Goal: Information Seeking & Learning: Learn about a topic

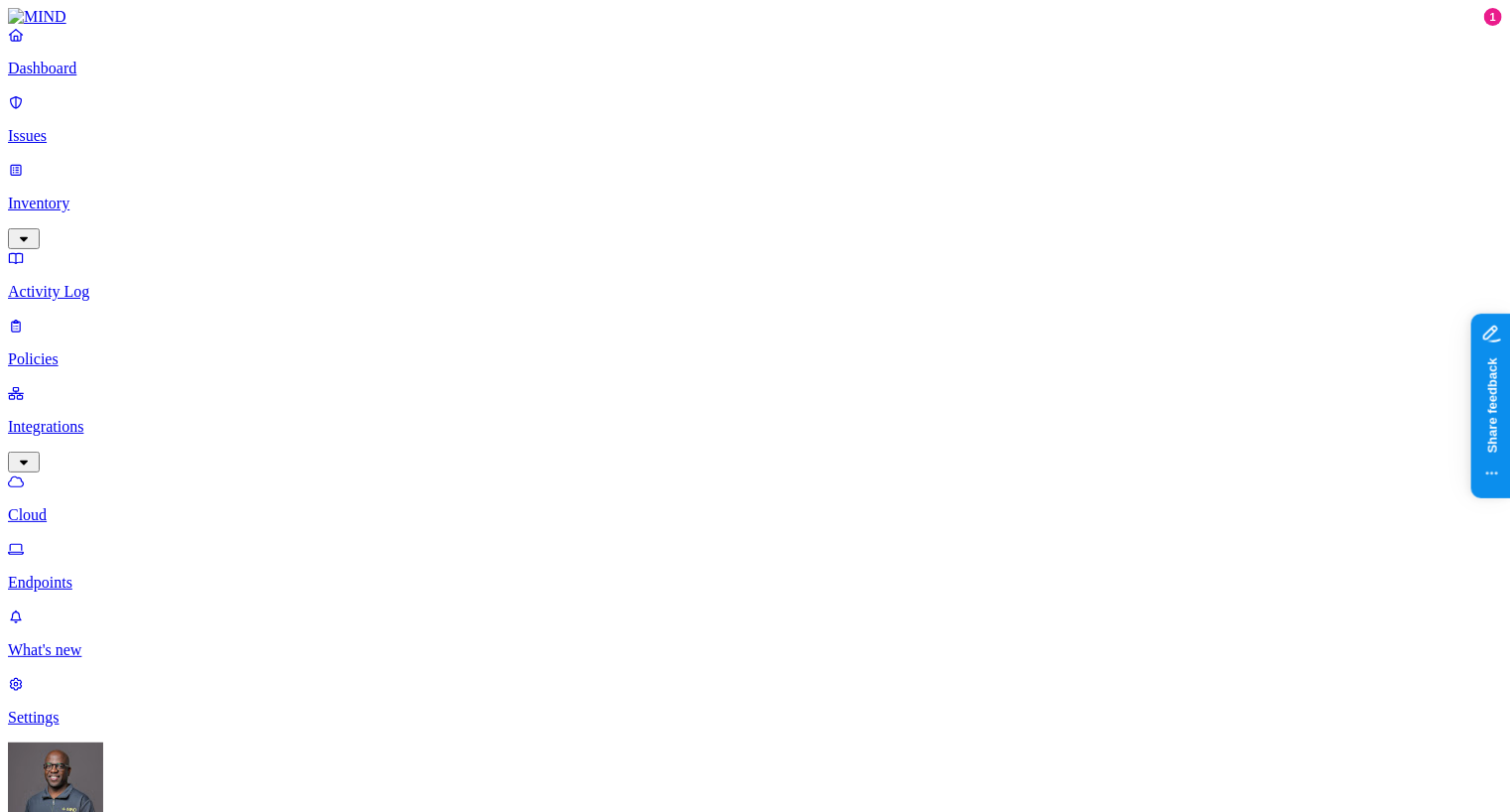
click at [106, 574] on p "Endpoints" at bounding box center [755, 583] width 1494 height 18
click at [112, 77] on p "Dashboard" at bounding box center [755, 69] width 1494 height 18
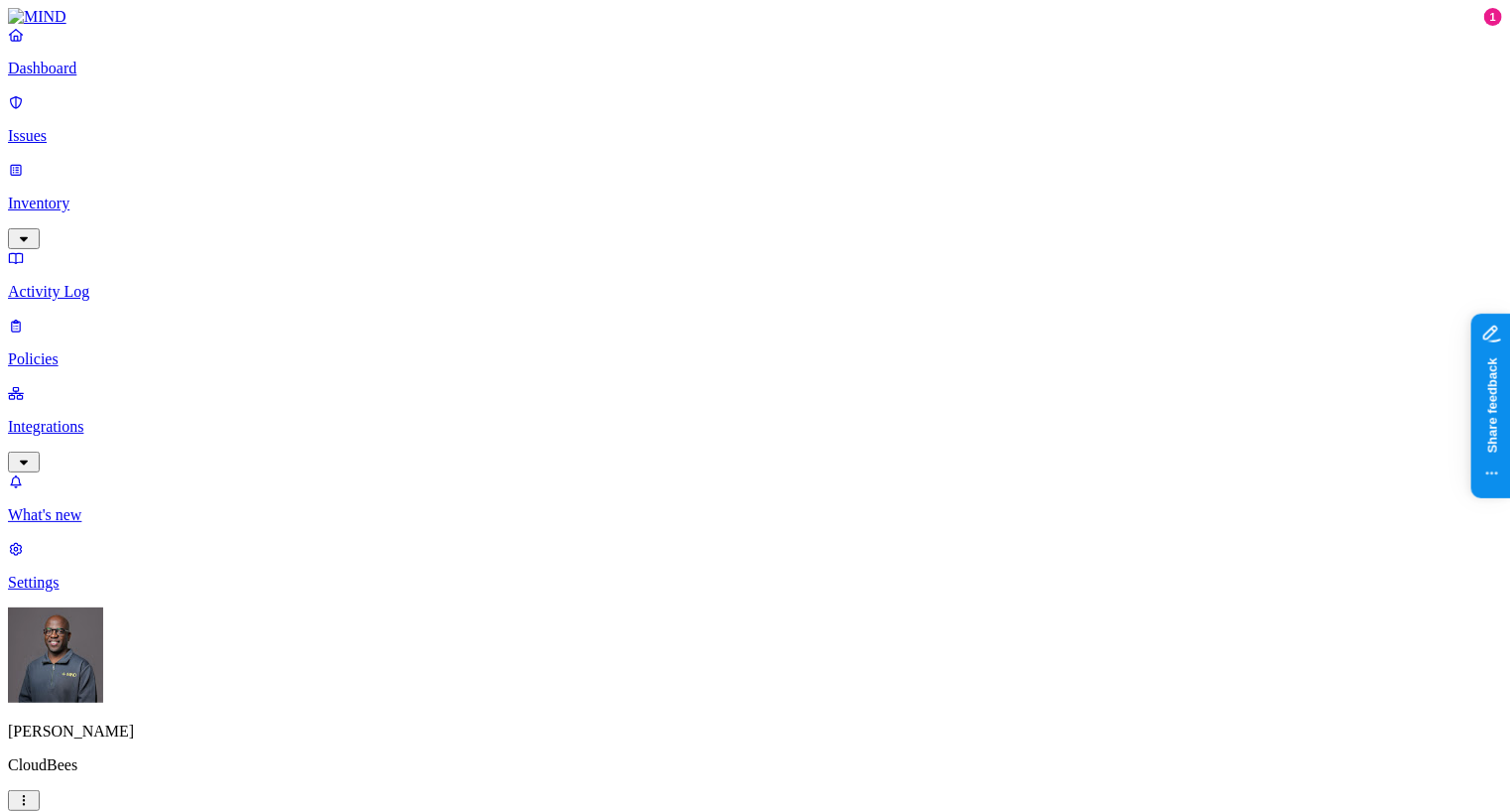
click at [63, 418] on p "Integrations" at bounding box center [755, 427] width 1494 height 18
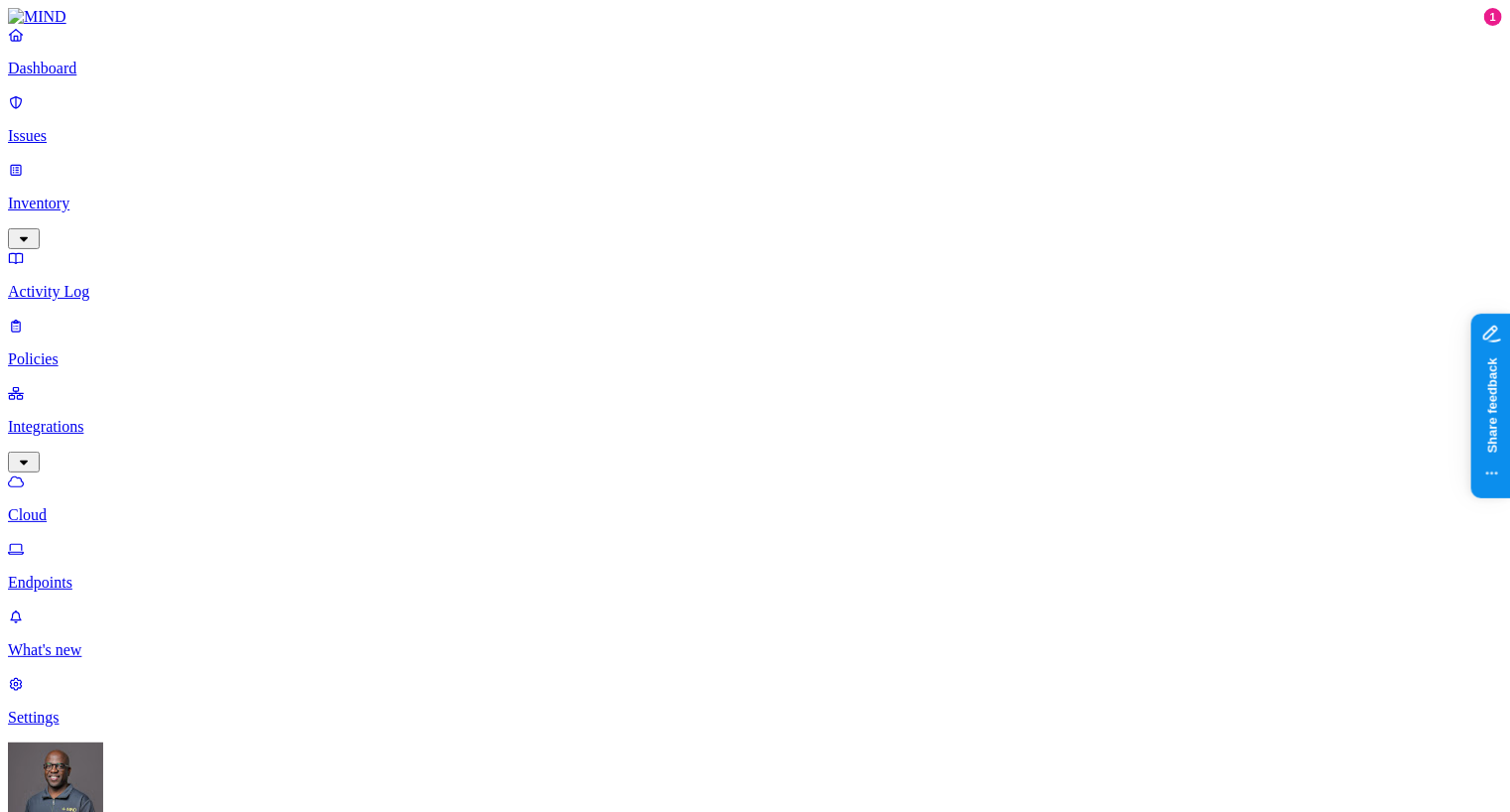
click at [88, 574] on p "Endpoints" at bounding box center [755, 583] width 1494 height 18
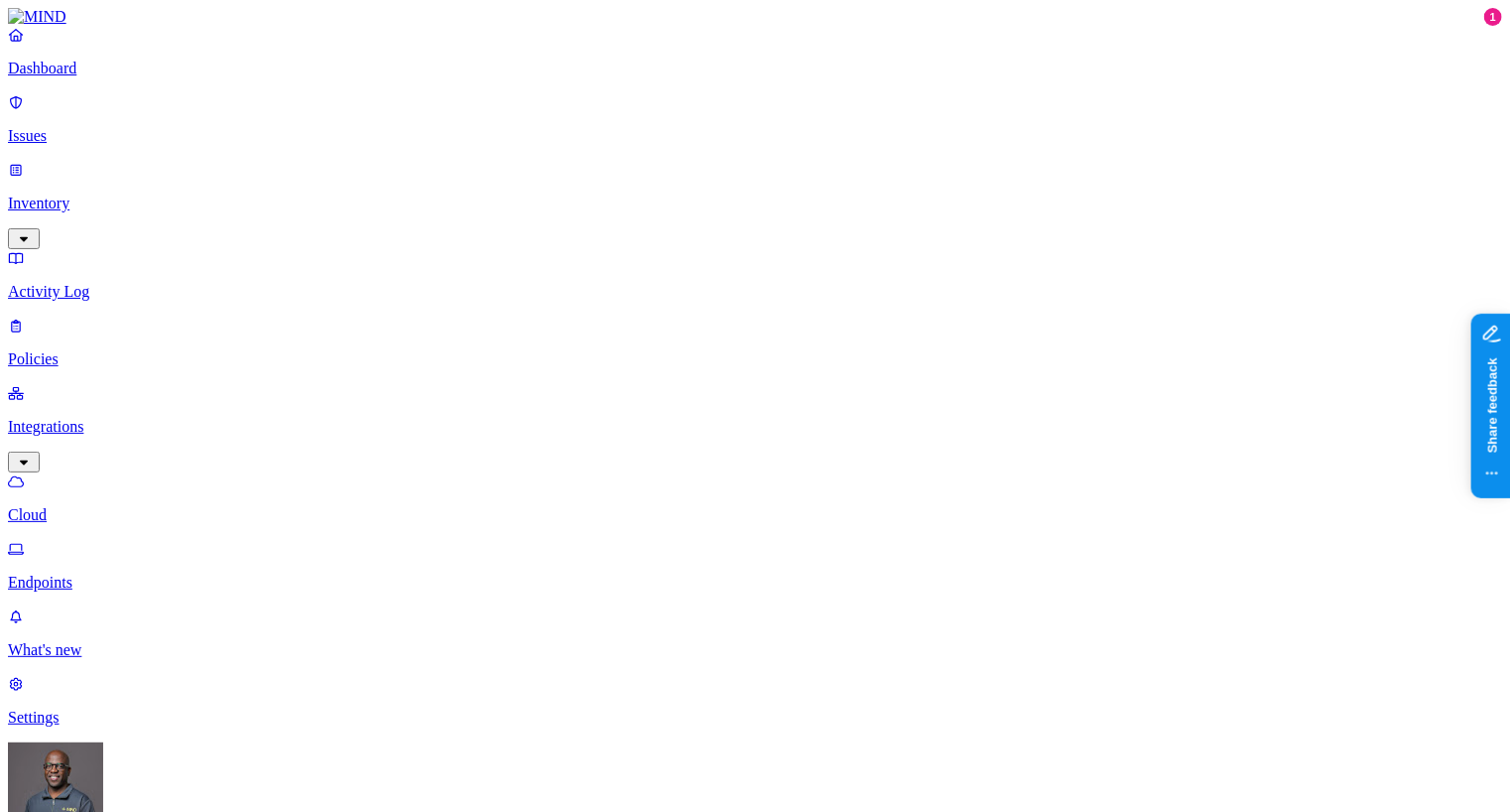
click at [132, 77] on p "Dashboard" at bounding box center [755, 69] width 1494 height 18
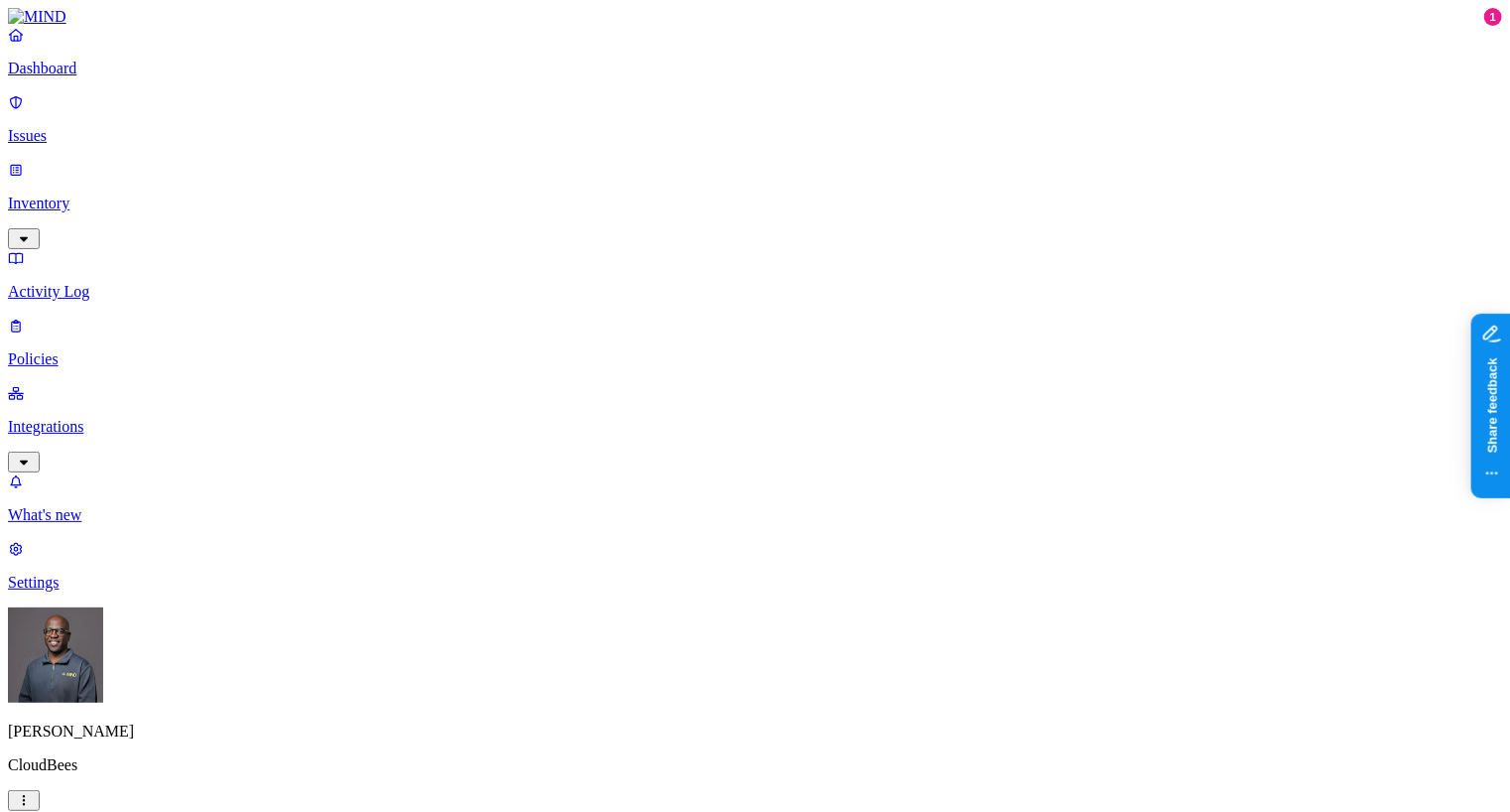
click at [72, 418] on p "Integrations" at bounding box center [755, 427] width 1494 height 18
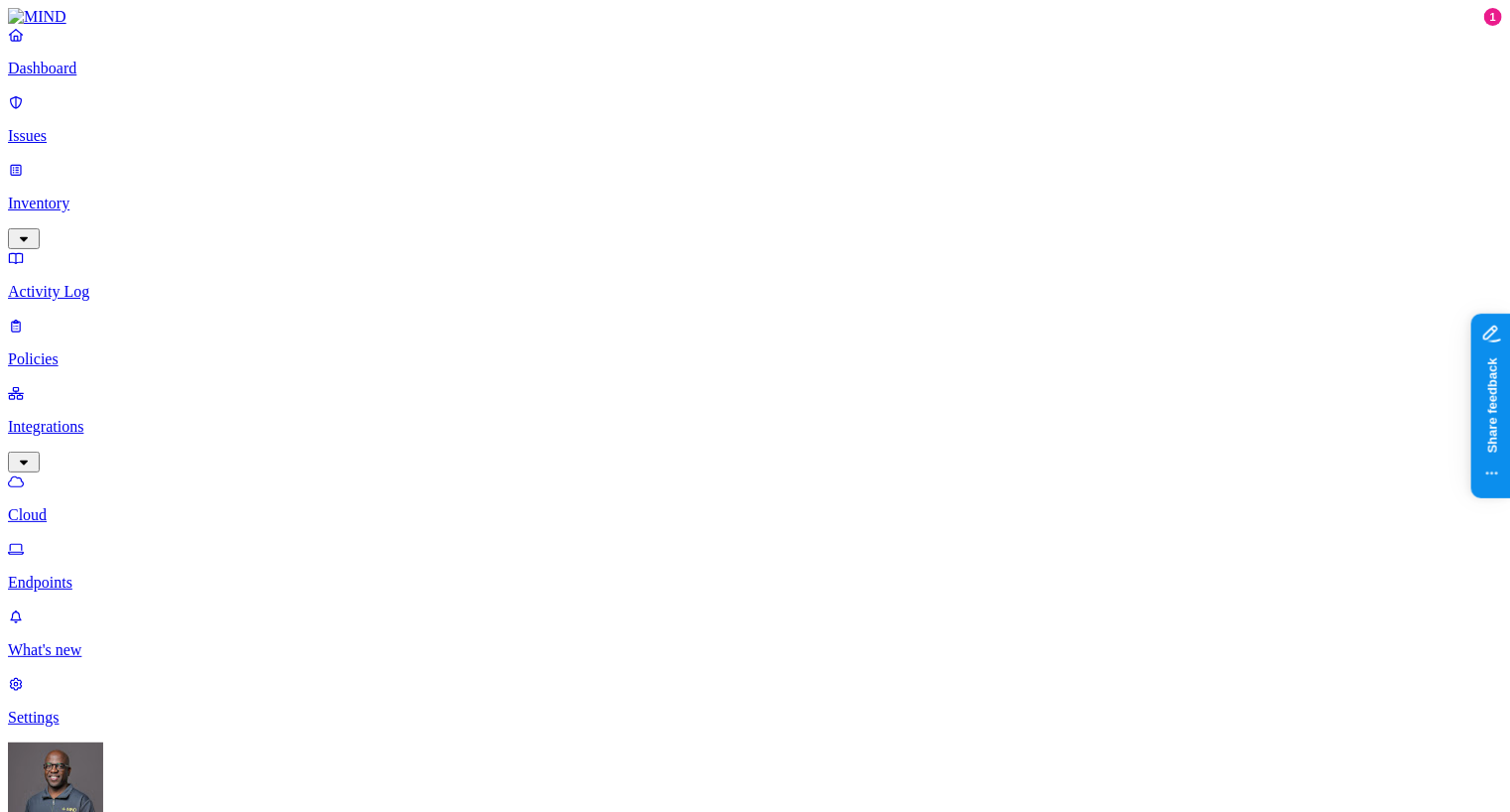
click at [150, 77] on p "Dashboard" at bounding box center [755, 69] width 1494 height 18
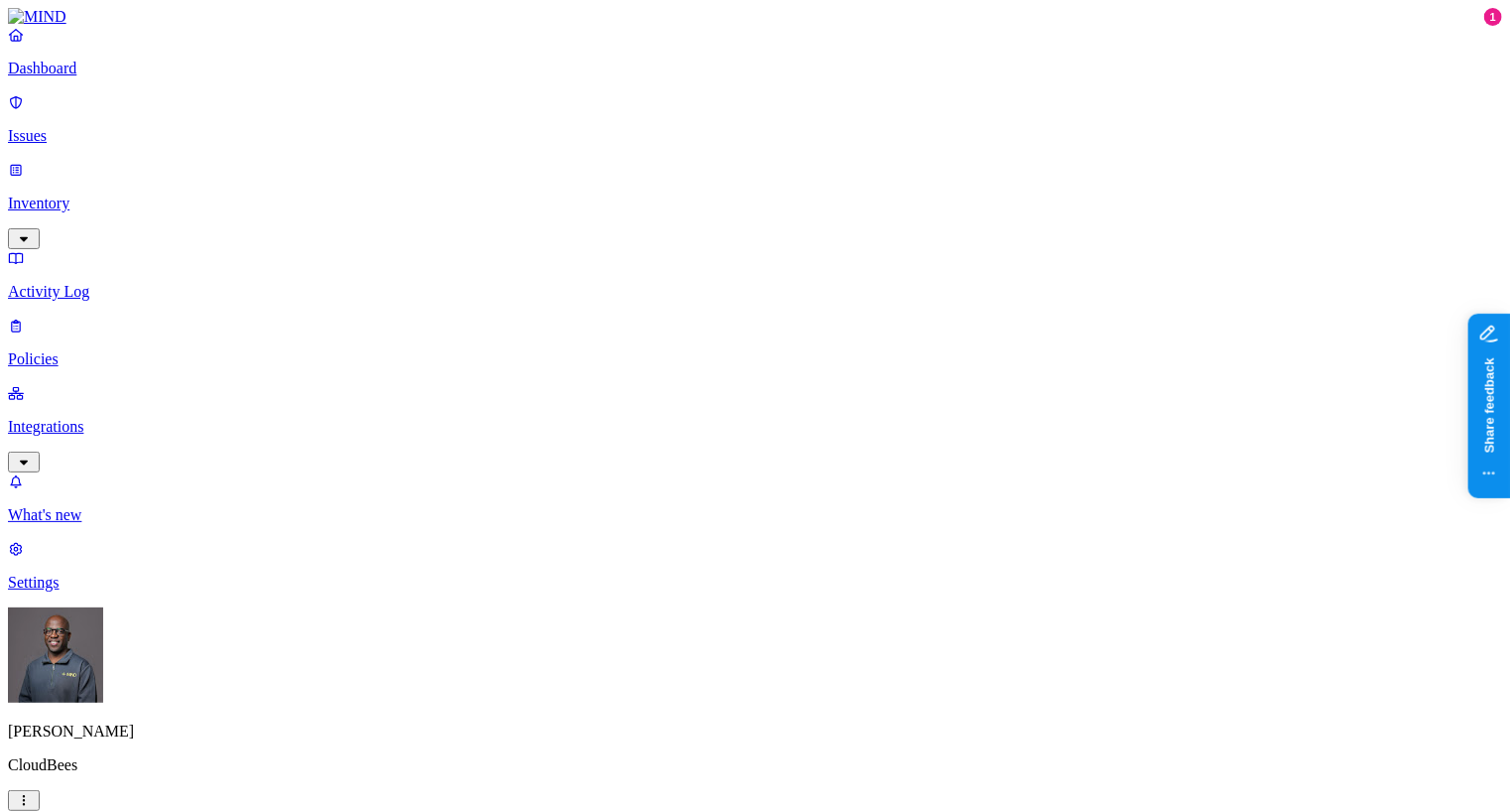
scroll to position [176, 0]
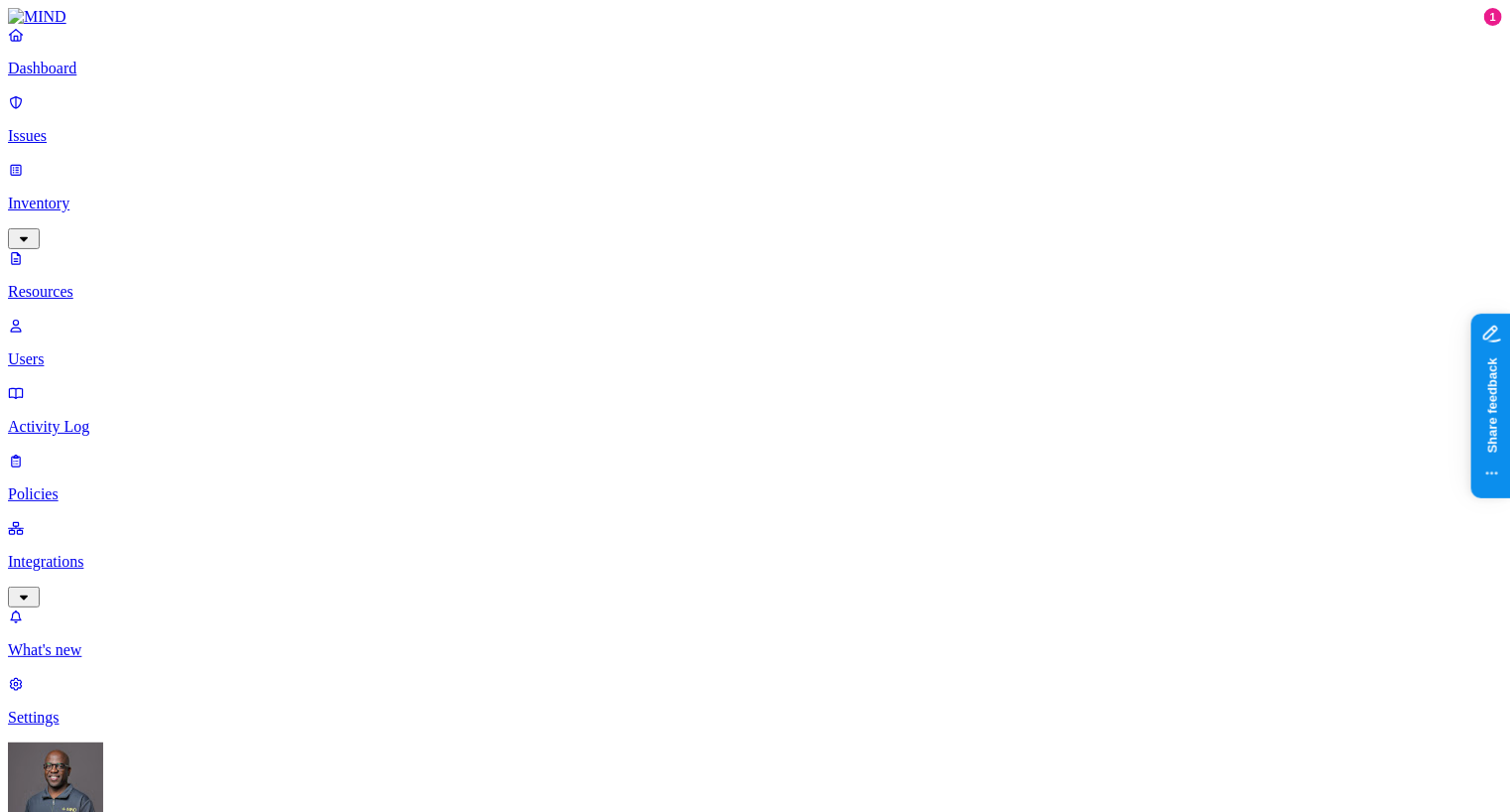
scroll to position [124, 0]
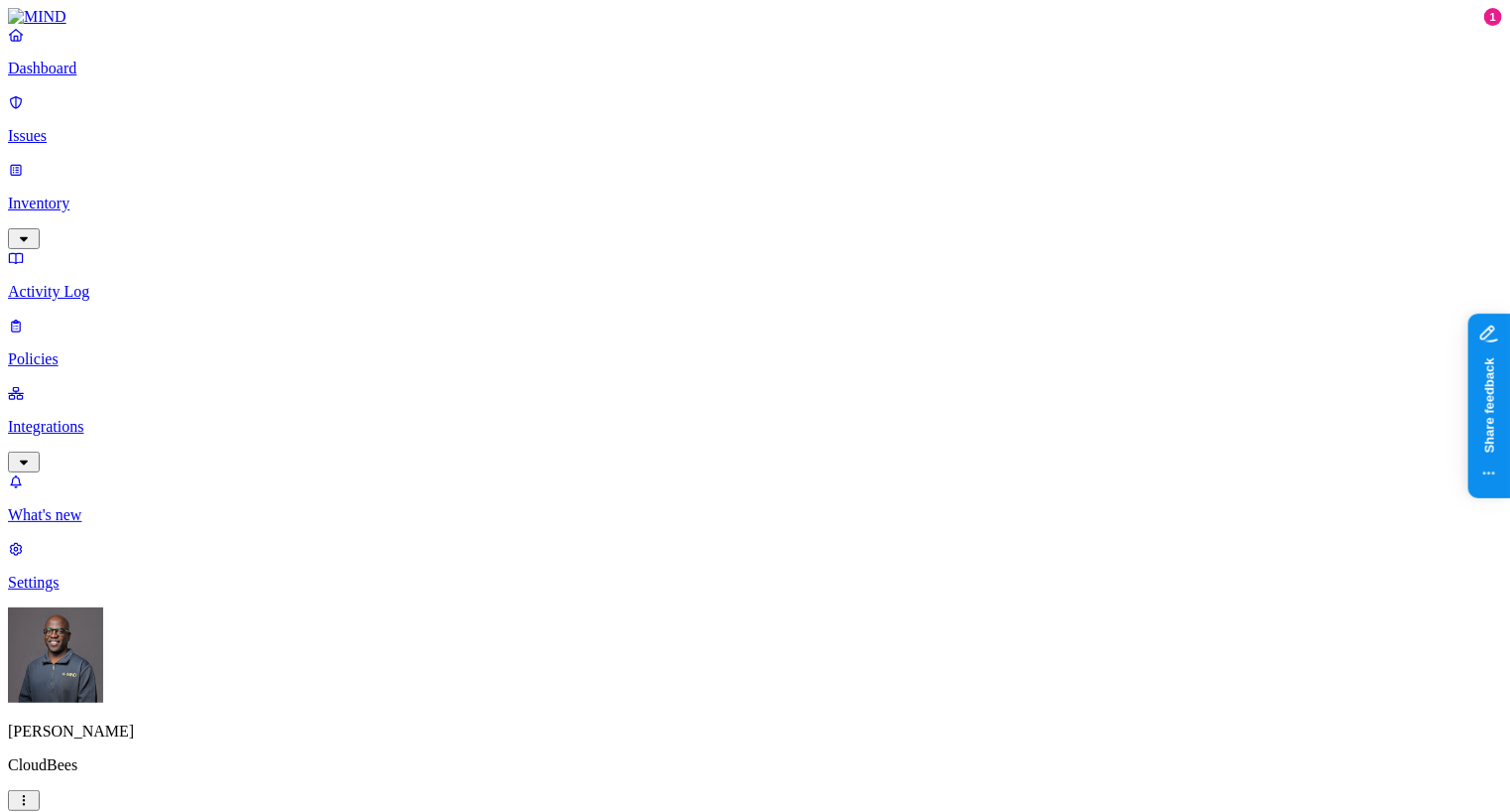
scroll to position [250, 0]
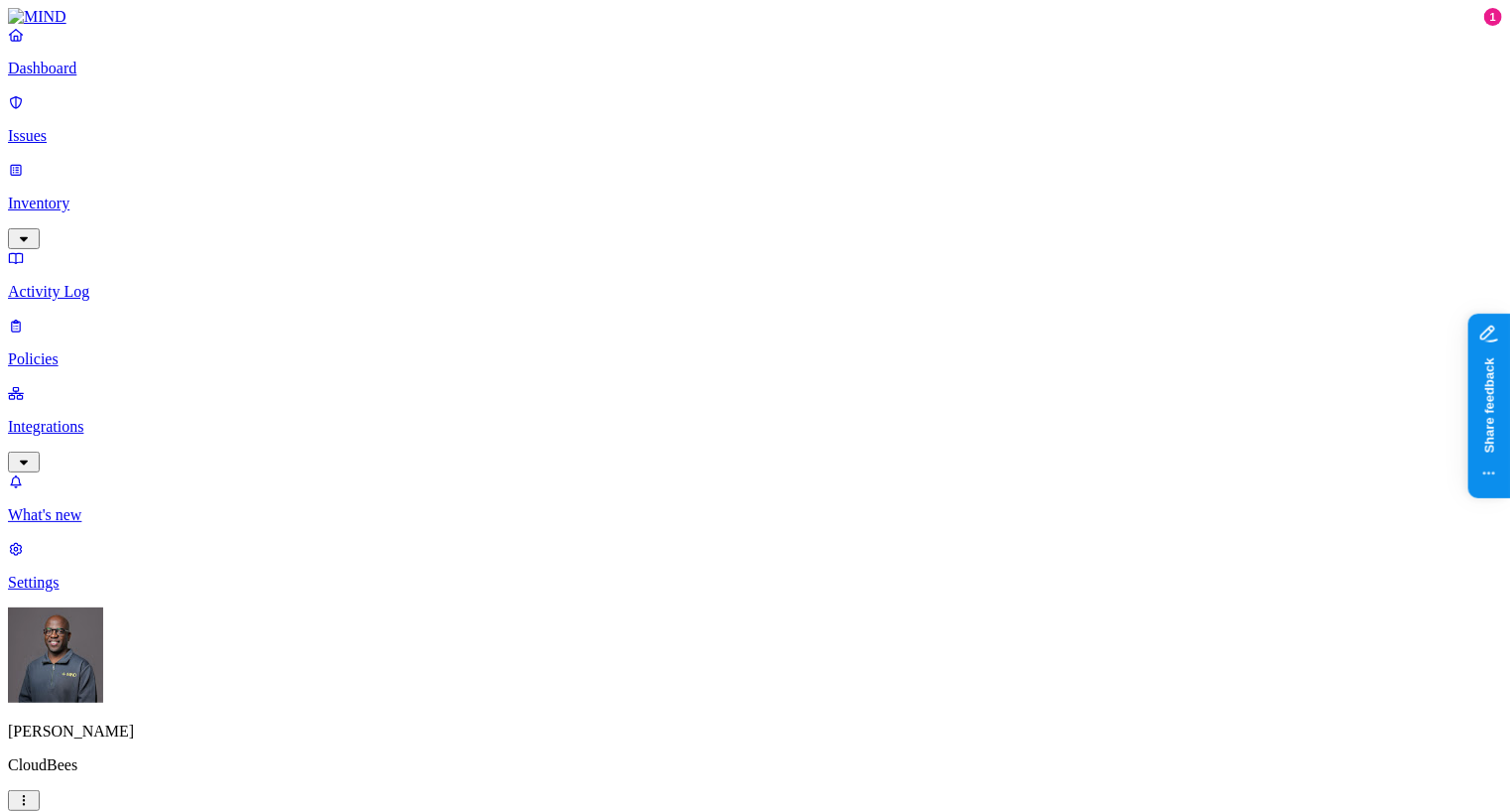
click at [115, 418] on p "Integrations" at bounding box center [755, 427] width 1494 height 18
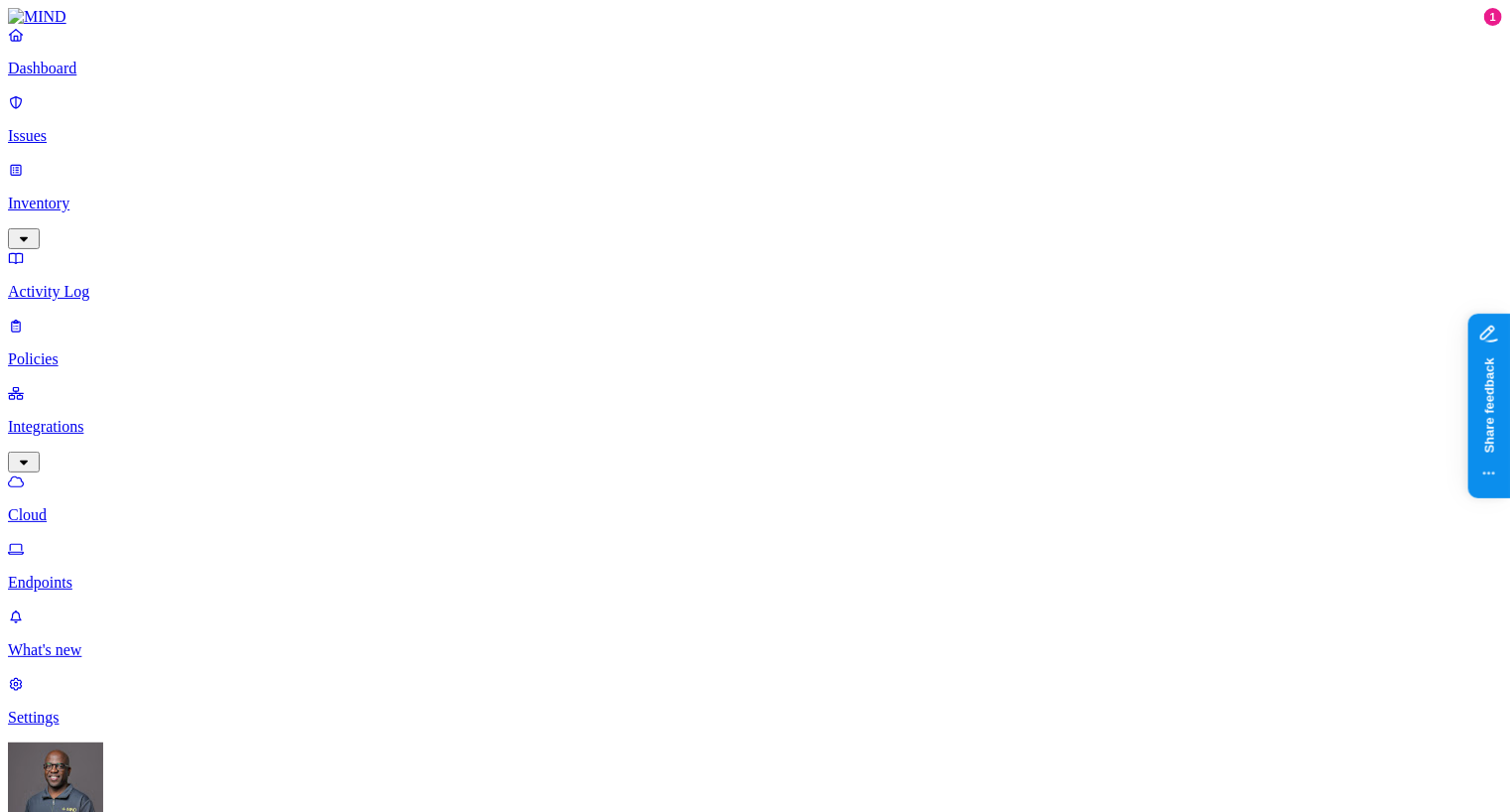
click at [104, 574] on p "Endpoints" at bounding box center [755, 583] width 1494 height 18
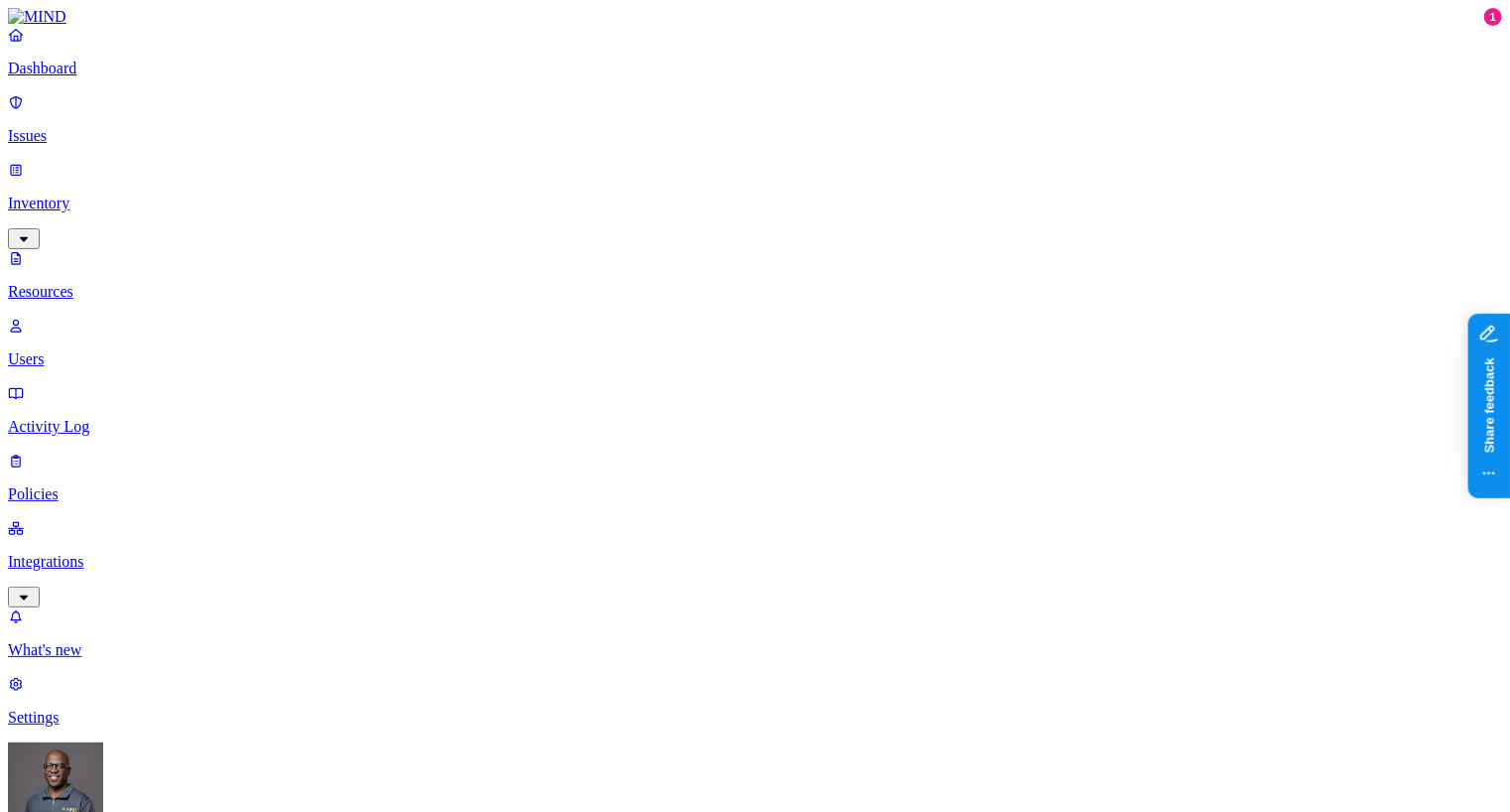
scroll to position [124, 0]
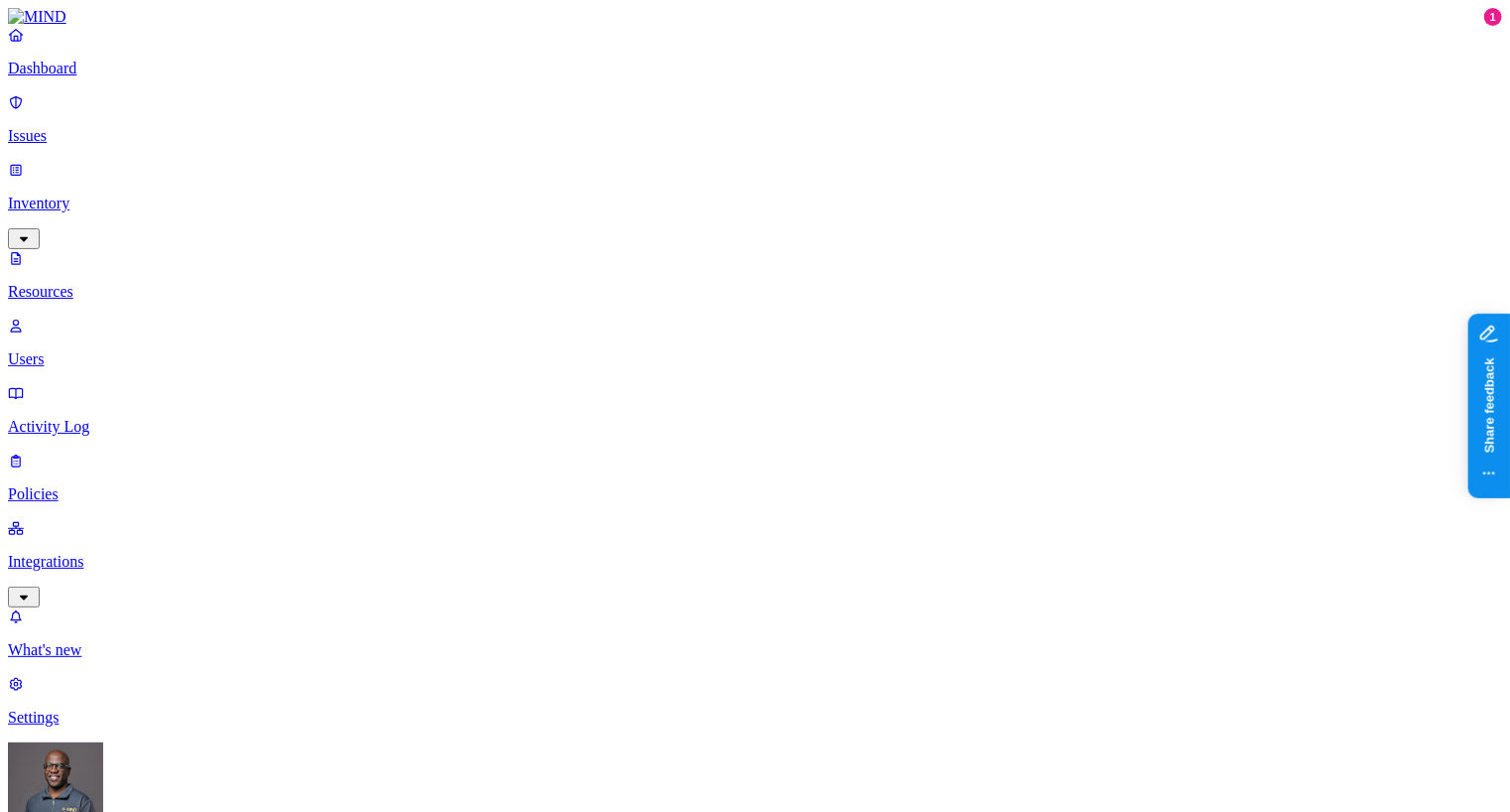
click at [1088, 180] on div "https://cloudbees.atlassian.net/wiki/spaces/SDP https://cloudbees.atlassian.net…" at bounding box center [1035, 176] width 173 height 18
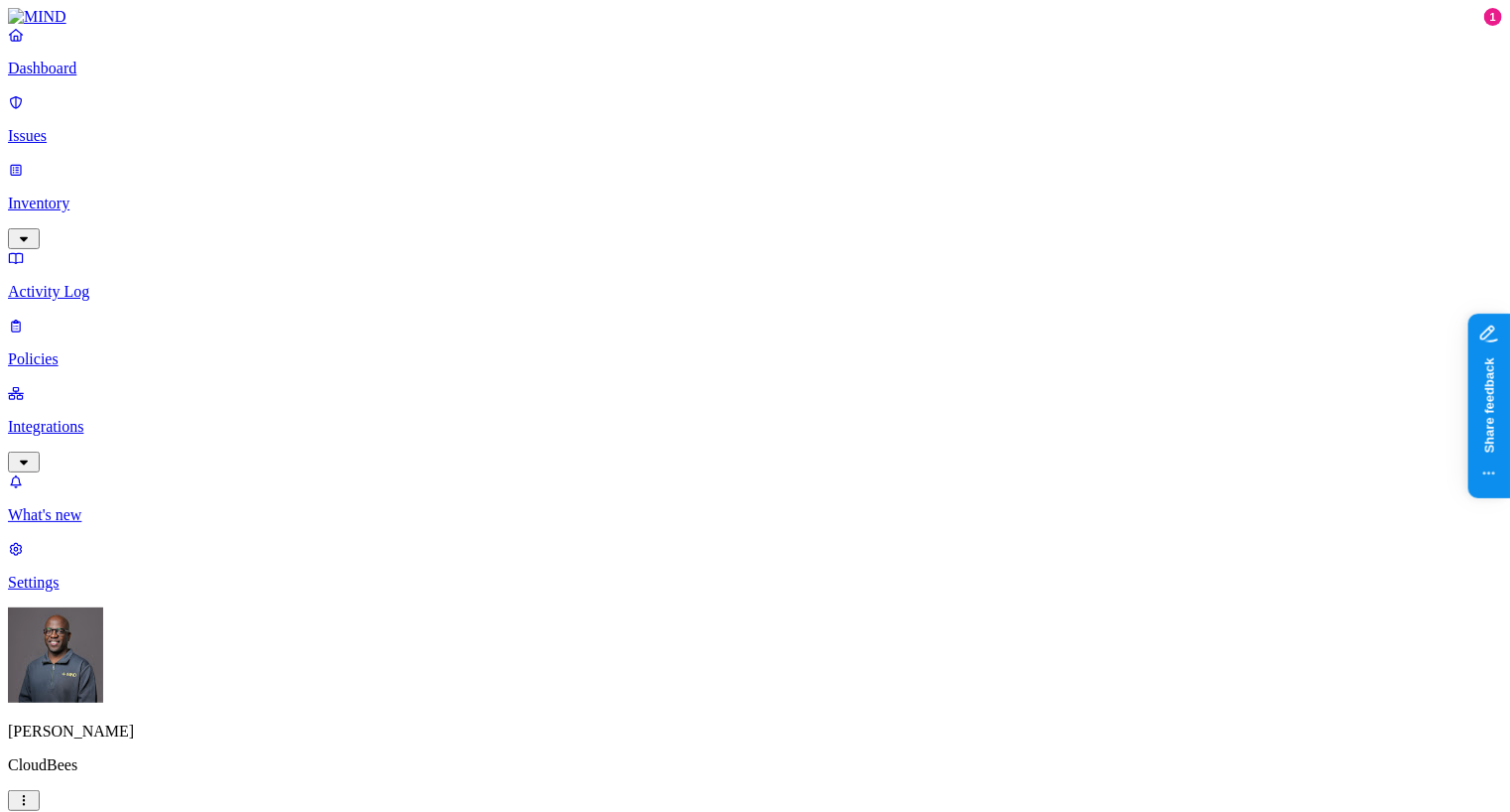
scroll to position [647, 0]
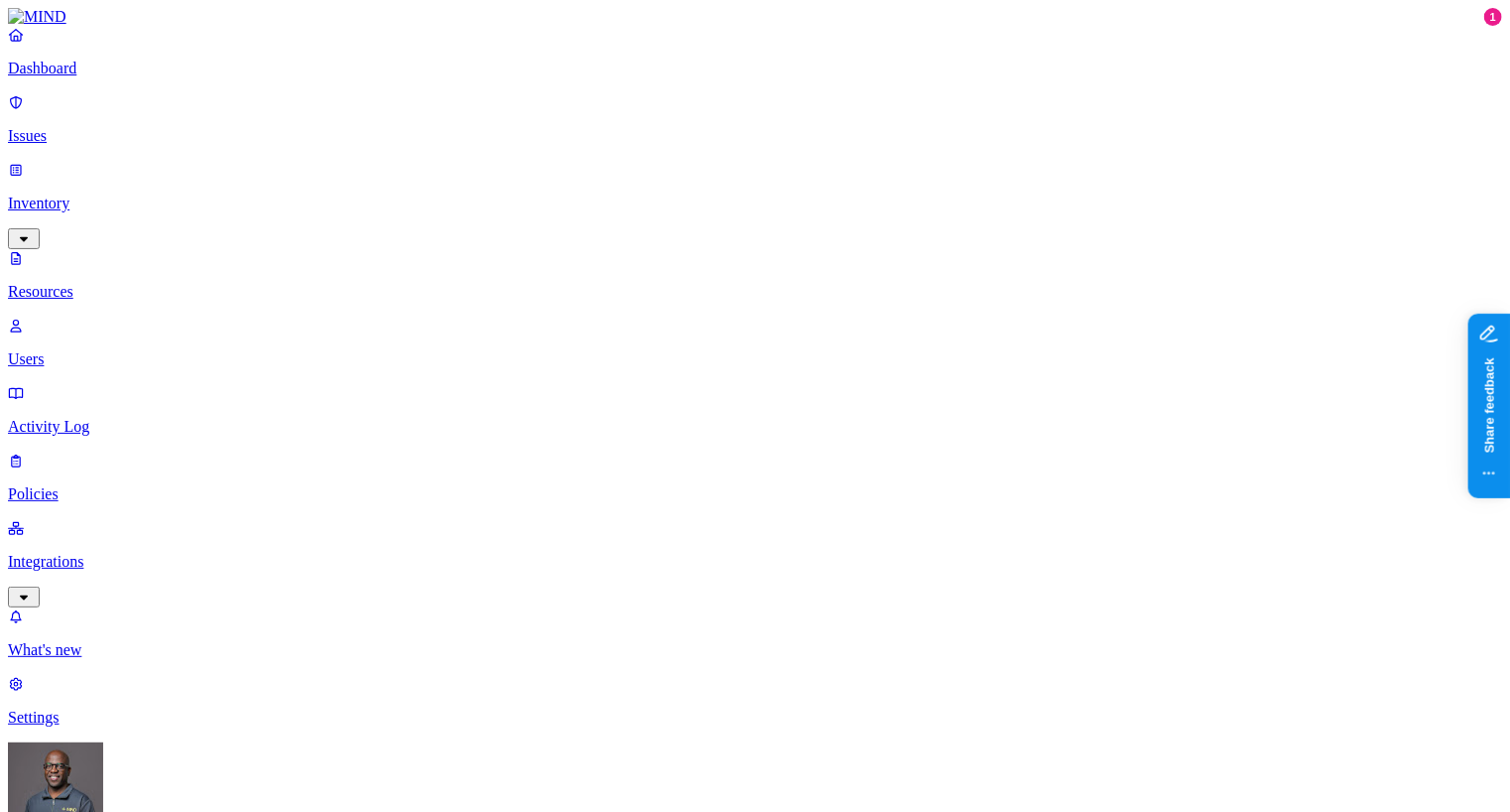
click at [83, 485] on p "Policies" at bounding box center [755, 494] width 1494 height 18
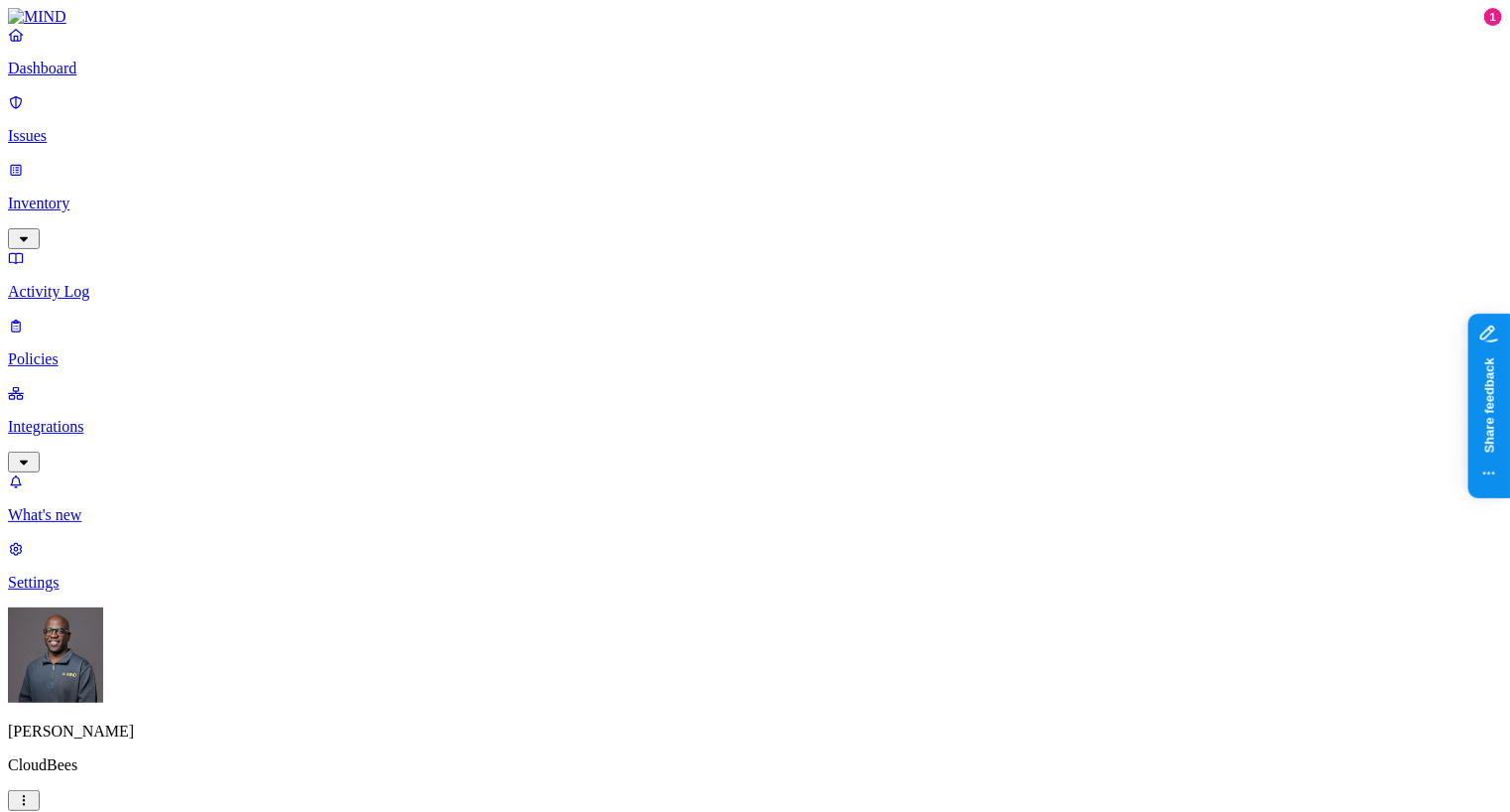
click at [471, 189] on span "Endpoint" at bounding box center [476, 197] width 59 height 17
click at [92, 350] on p "Policies" at bounding box center [755, 359] width 1494 height 18
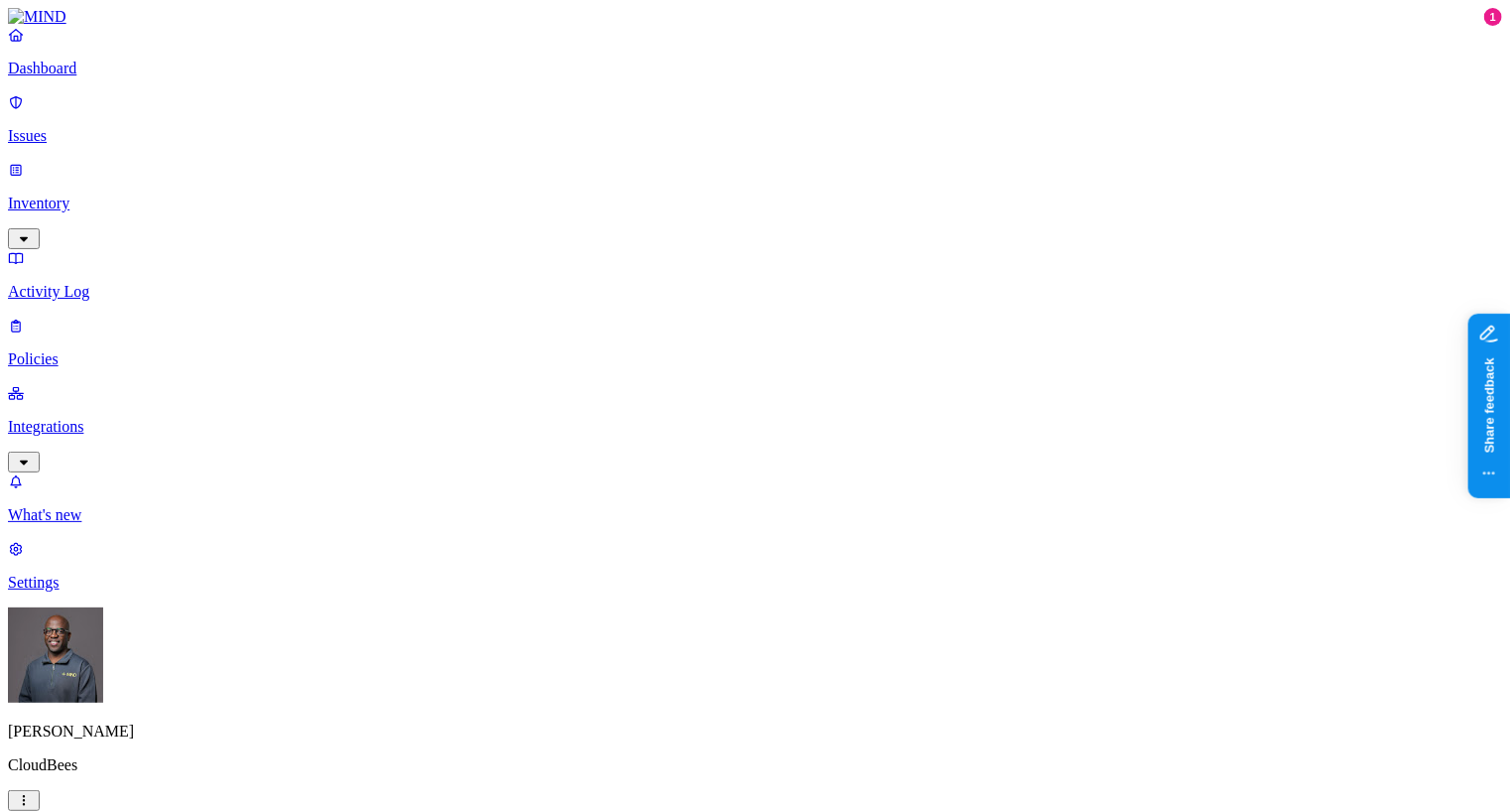
click at [500, 189] on span "Endpoint" at bounding box center [476, 197] width 59 height 17
click at [96, 127] on p "Issues" at bounding box center [755, 136] width 1494 height 18
click at [76, 130] on p "Issues" at bounding box center [755, 136] width 1494 height 18
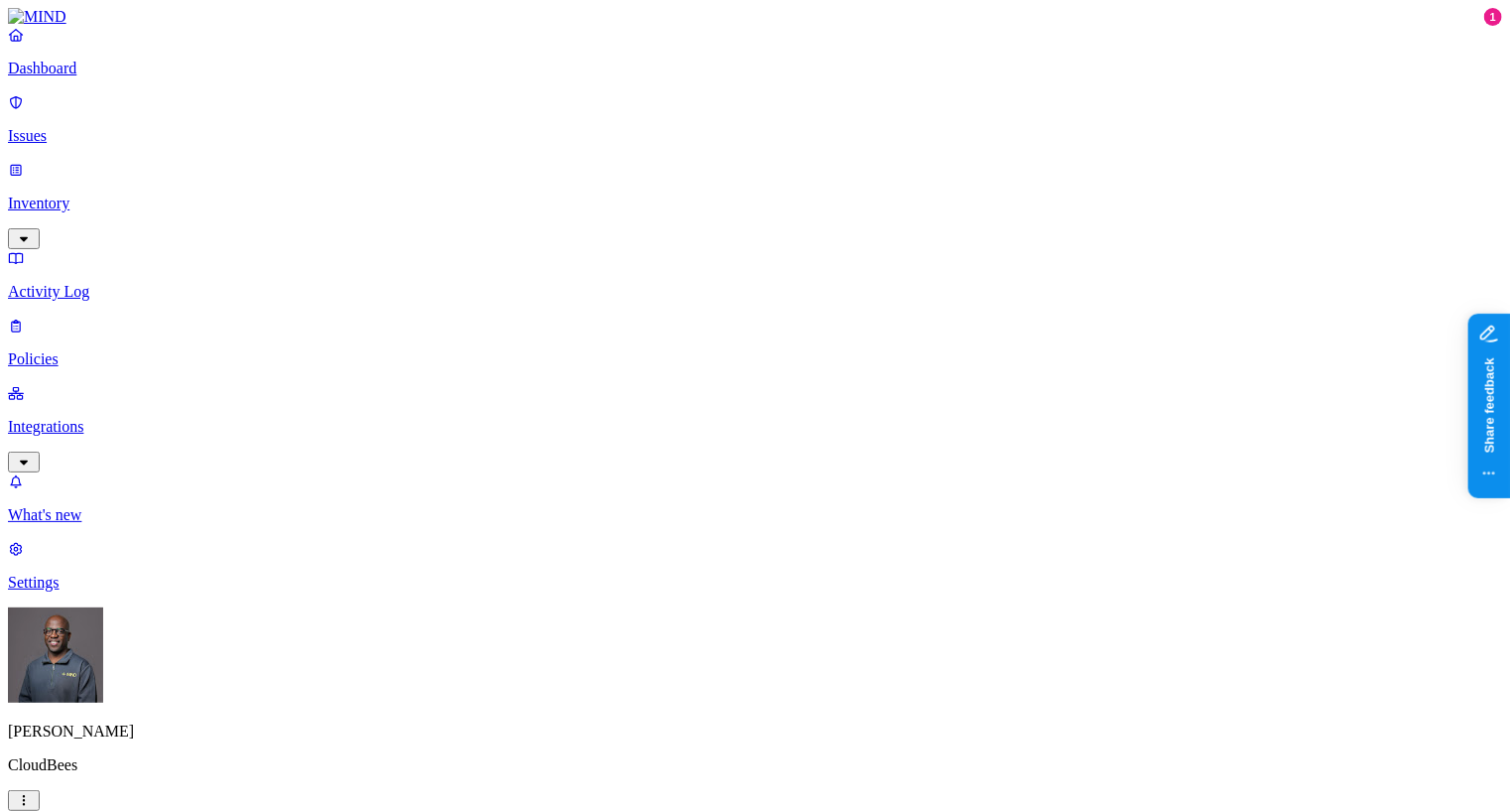
click at [72, 350] on p "Policies" at bounding box center [755, 359] width 1494 height 18
click at [484, 189] on span "Endpoint" at bounding box center [476, 197] width 59 height 17
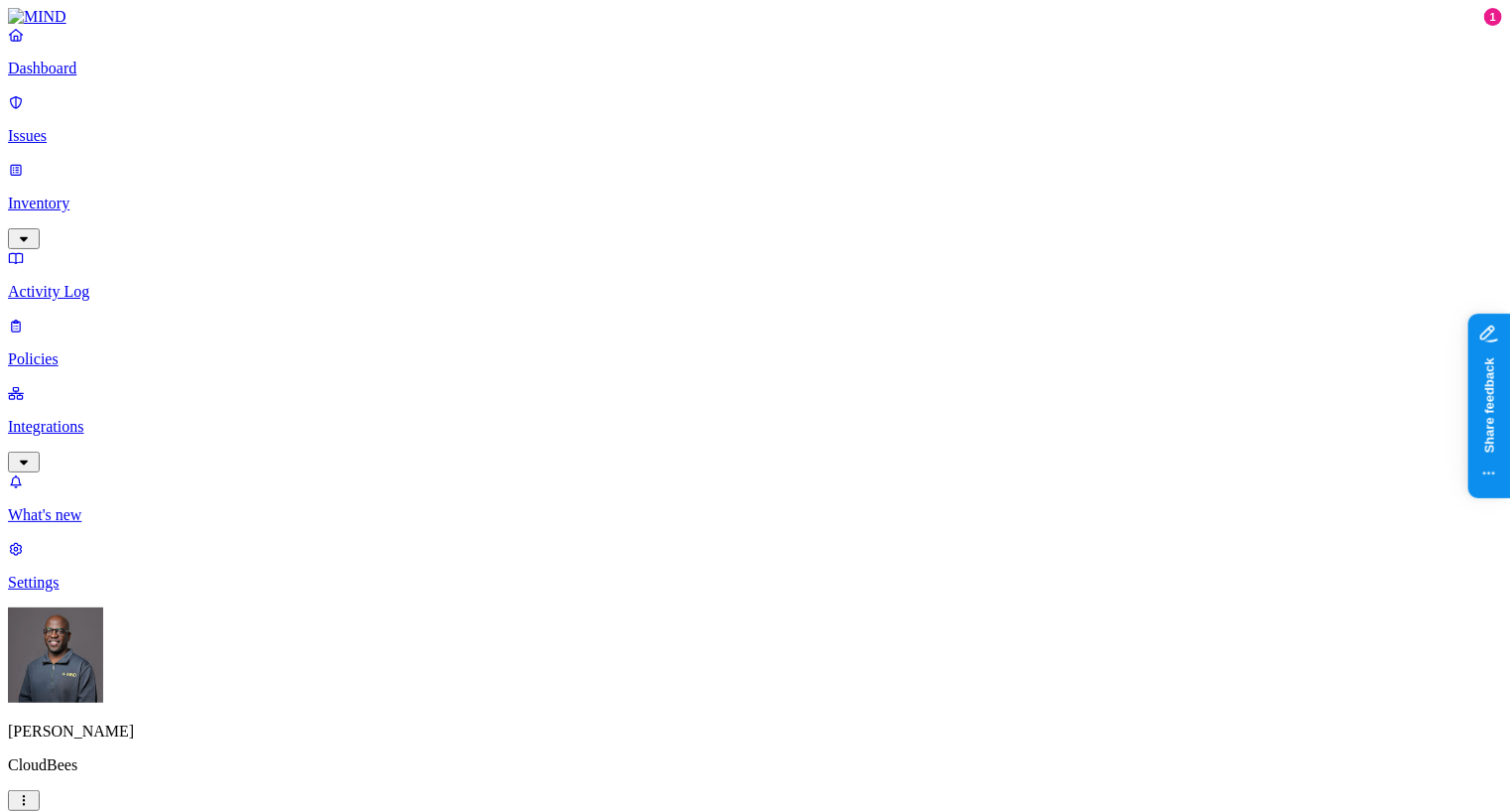
click at [92, 283] on p "Activity Log" at bounding box center [755, 292] width 1494 height 18
drag, startPoint x: 885, startPoint y: 107, endPoint x: 1019, endPoint y: 89, distance: 135.1
